Goal: Transaction & Acquisition: Purchase product/service

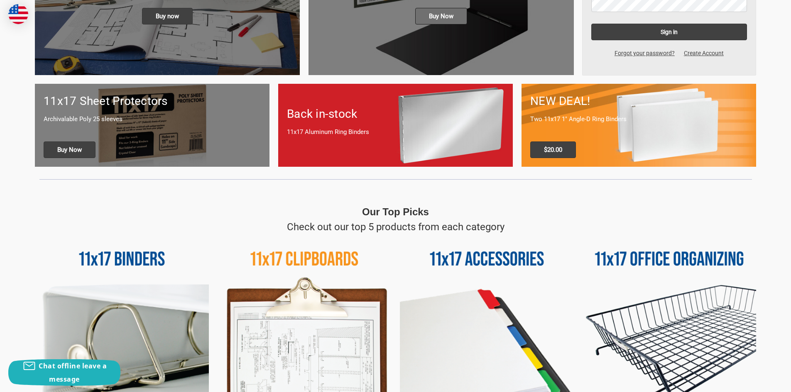
scroll to position [415, 0]
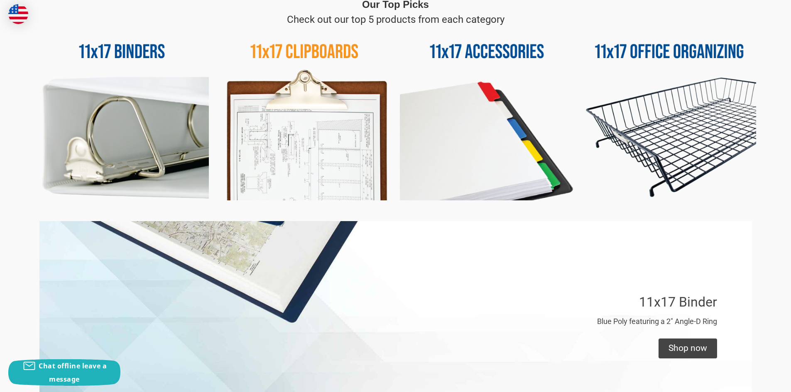
click at [328, 46] on img at bounding box center [305, 114] width 174 height 174
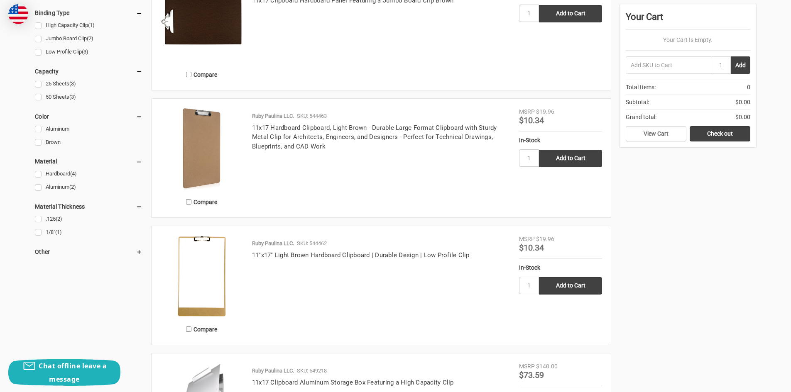
scroll to position [230, 0]
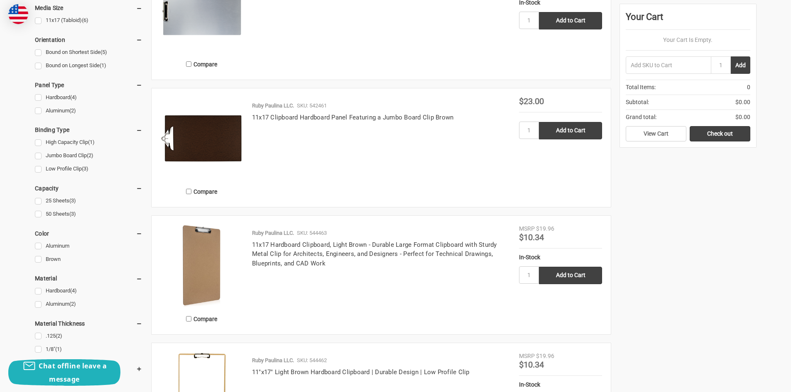
click at [207, 234] on img at bounding box center [201, 266] width 83 height 83
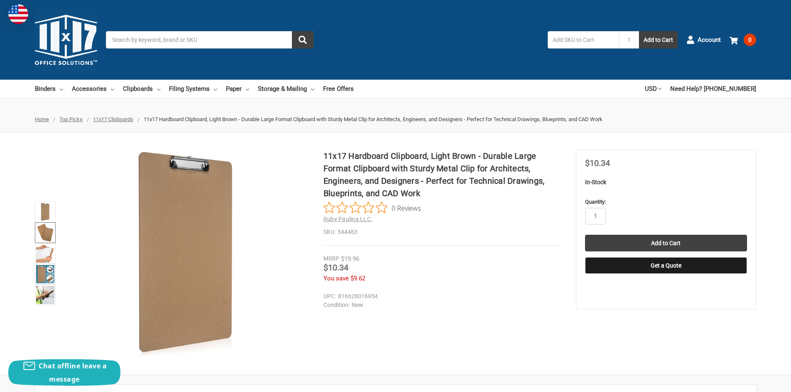
click at [44, 234] on img at bounding box center [45, 233] width 18 height 18
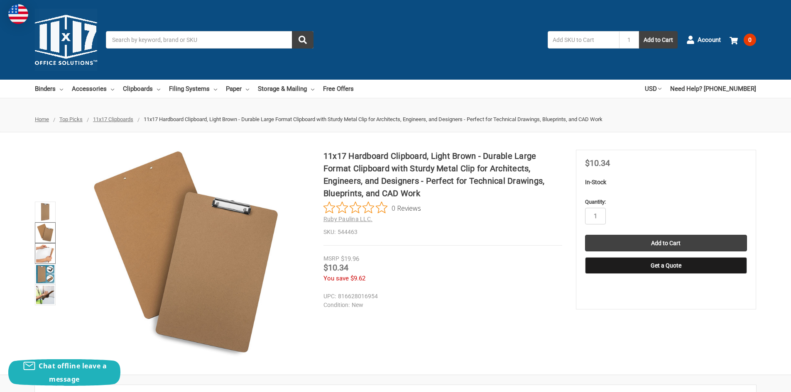
click at [46, 260] on img at bounding box center [45, 254] width 18 height 18
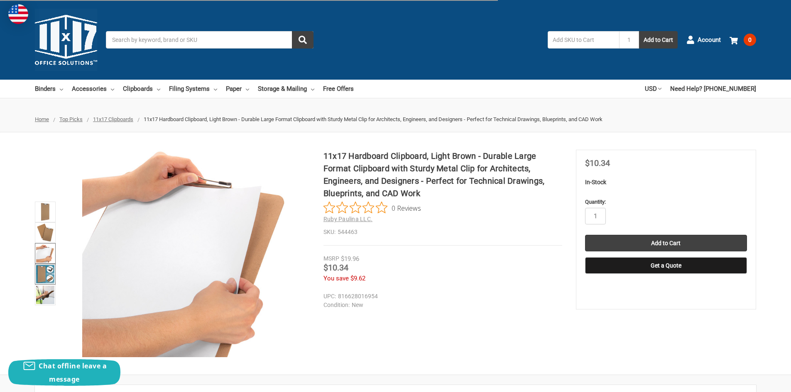
click at [42, 280] on img at bounding box center [45, 274] width 18 height 18
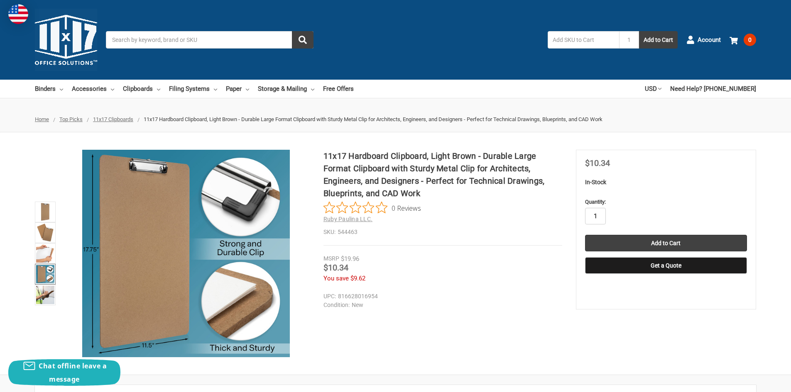
click at [598, 213] on input "1" at bounding box center [595, 216] width 21 height 17
type input "2"
click at [683, 243] on input "Add to Cart" at bounding box center [666, 243] width 162 height 17
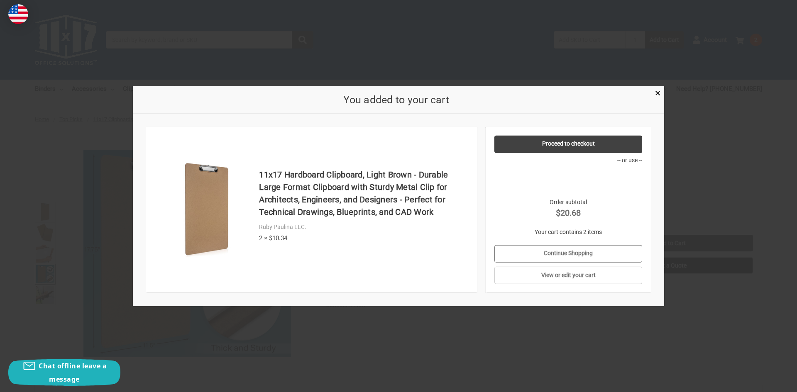
click at [556, 256] on link "Continue Shopping" at bounding box center [569, 253] width 148 height 17
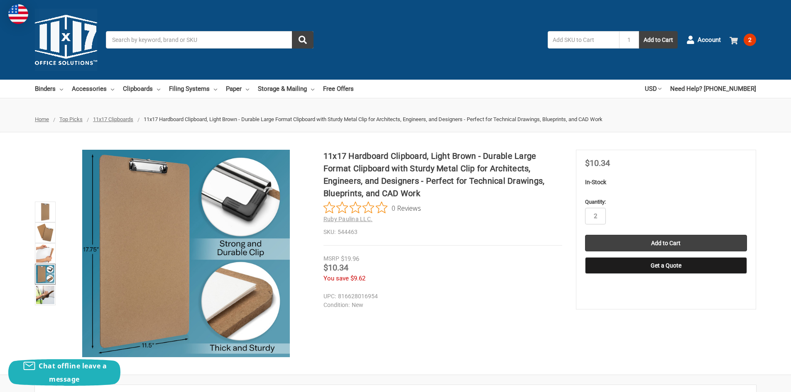
click at [743, 39] on link "2" at bounding box center [743, 40] width 27 height 22
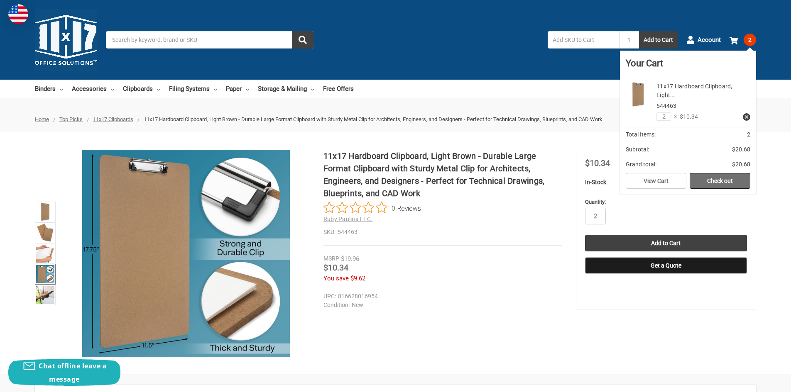
click at [722, 180] on link "Check out" at bounding box center [720, 181] width 61 height 16
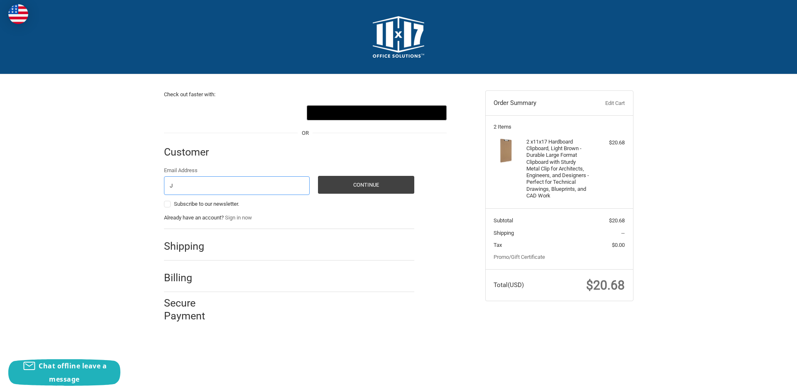
type input "[PERSON_NAME][EMAIL_ADDRESS][PERSON_NAME][DOMAIN_NAME]"
click at [372, 182] on button "Continue" at bounding box center [366, 185] width 96 height 18
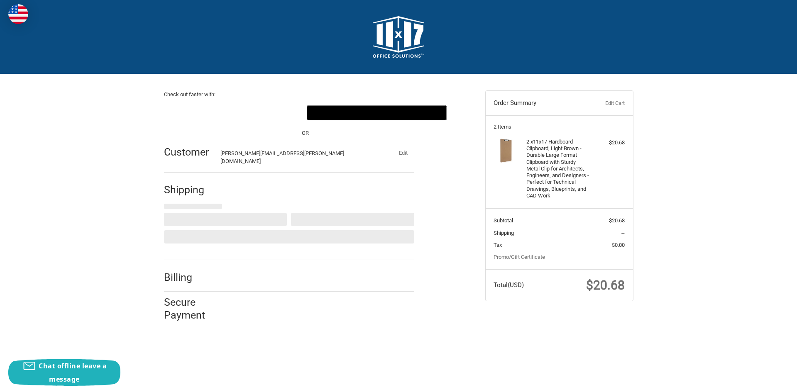
select select "US"
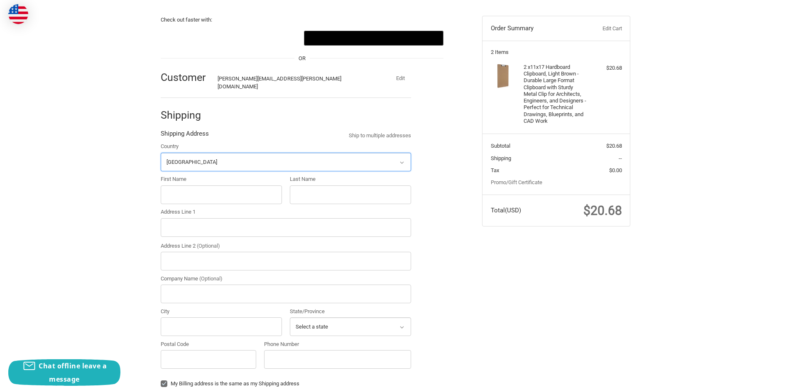
scroll to position [88, 0]
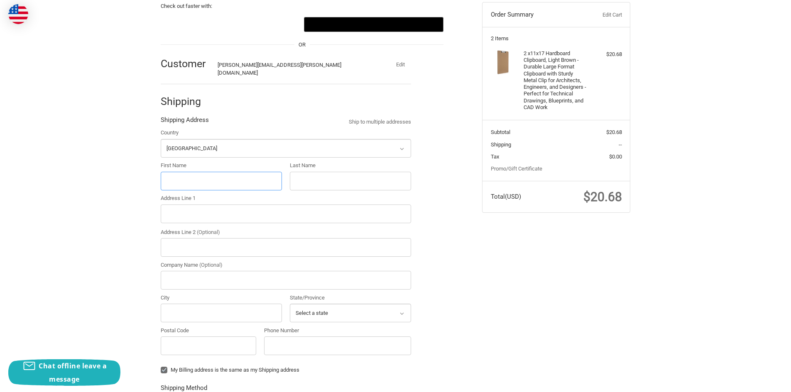
click at [220, 172] on input "First Name" at bounding box center [221, 181] width 121 height 19
type input "[PERSON_NAME]"
type input "1000 S Pine/141 Mid Con"
type input "Phillips 66"
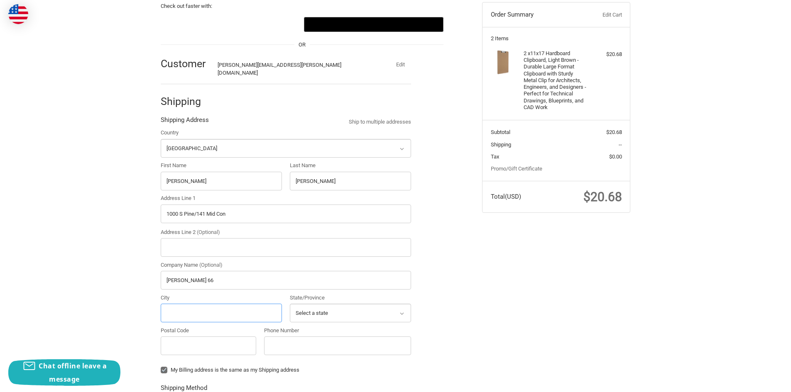
type input "PONCA CITY"
select select "OK"
type input "74601"
type input "15807673734"
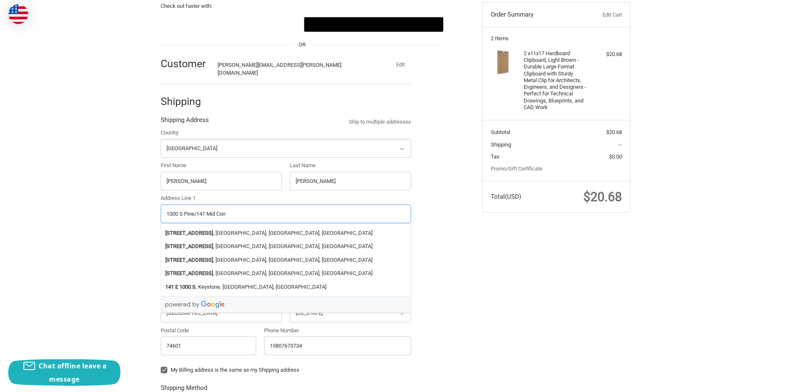
click at [247, 210] on input "1000 S Pine/141 Mid Con" at bounding box center [286, 214] width 250 height 19
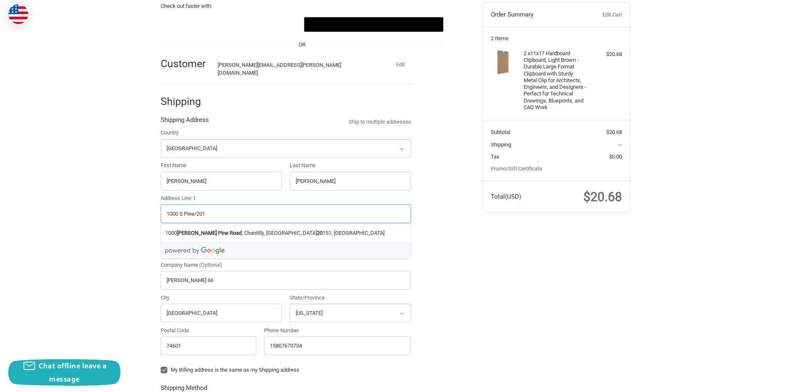
type input "1000 S Pine/2017"
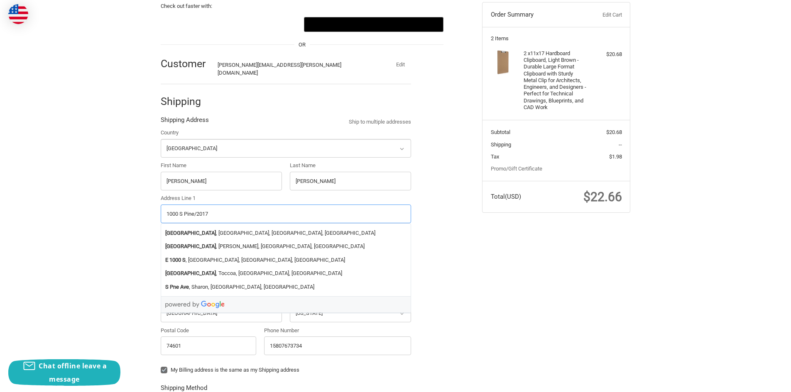
radio input "true"
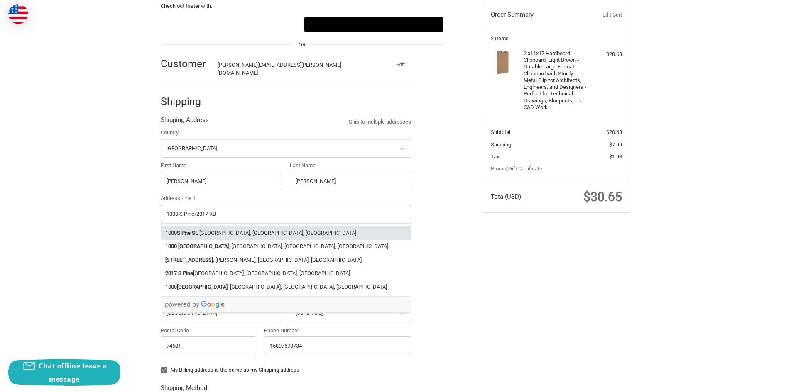
type input "1000 S Pine/2017 RB"
click at [115, 210] on div "Check out faster with: @import url(//fonts.googleapis.com/css?family=Google+San…" at bounding box center [395, 342] width 791 height 713
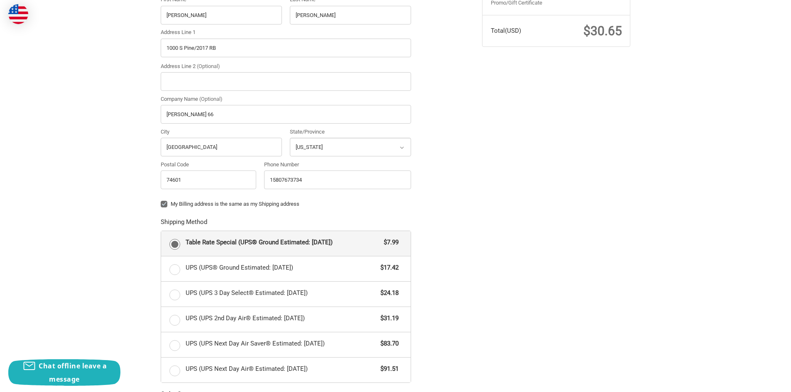
scroll to position [397, 0]
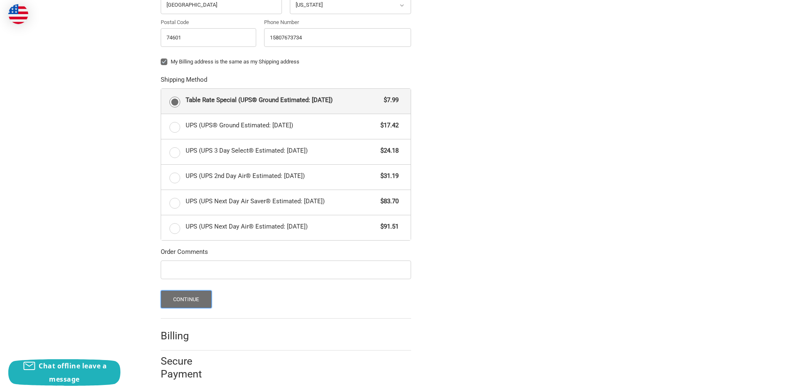
click at [197, 299] on button "Continue" at bounding box center [186, 300] width 51 height 18
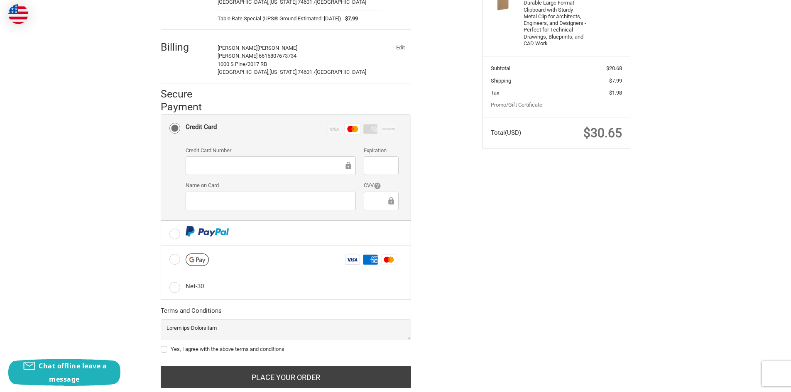
scroll to position [170, 0]
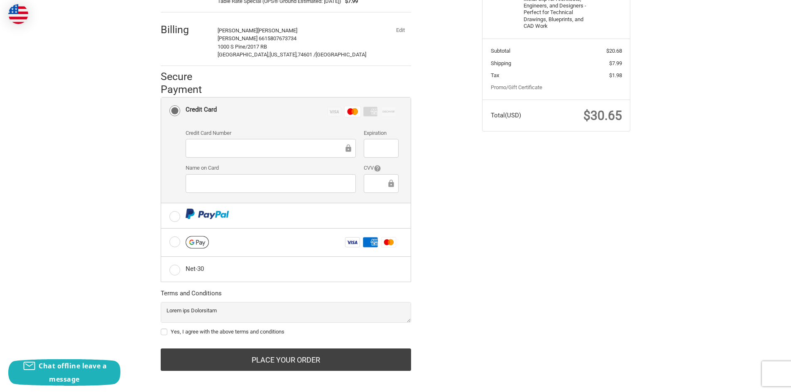
click at [163, 329] on label "Yes, I agree with the above terms and conditions" at bounding box center [286, 332] width 250 height 7
click at [161, 328] on input "Yes, I agree with the above terms and conditions" at bounding box center [161, 328] width 0 height 0
checkbox input "true"
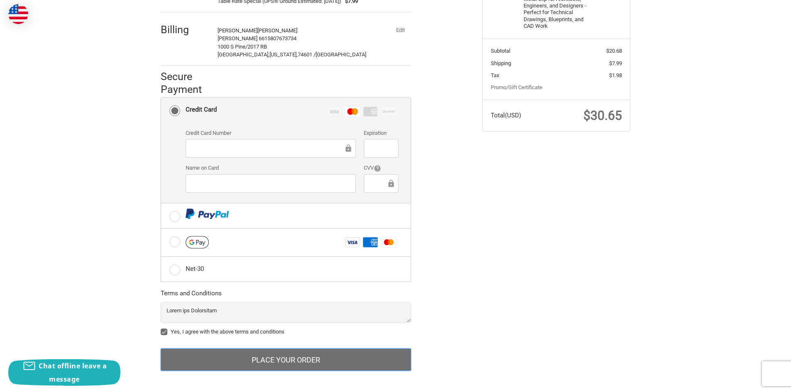
click at [215, 353] on button "Place Your Order" at bounding box center [286, 360] width 250 height 22
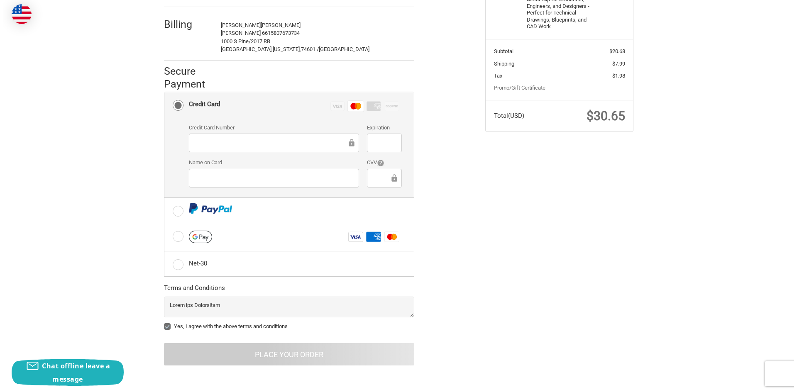
scroll to position [0, 0]
